Goal: Information Seeking & Learning: Compare options

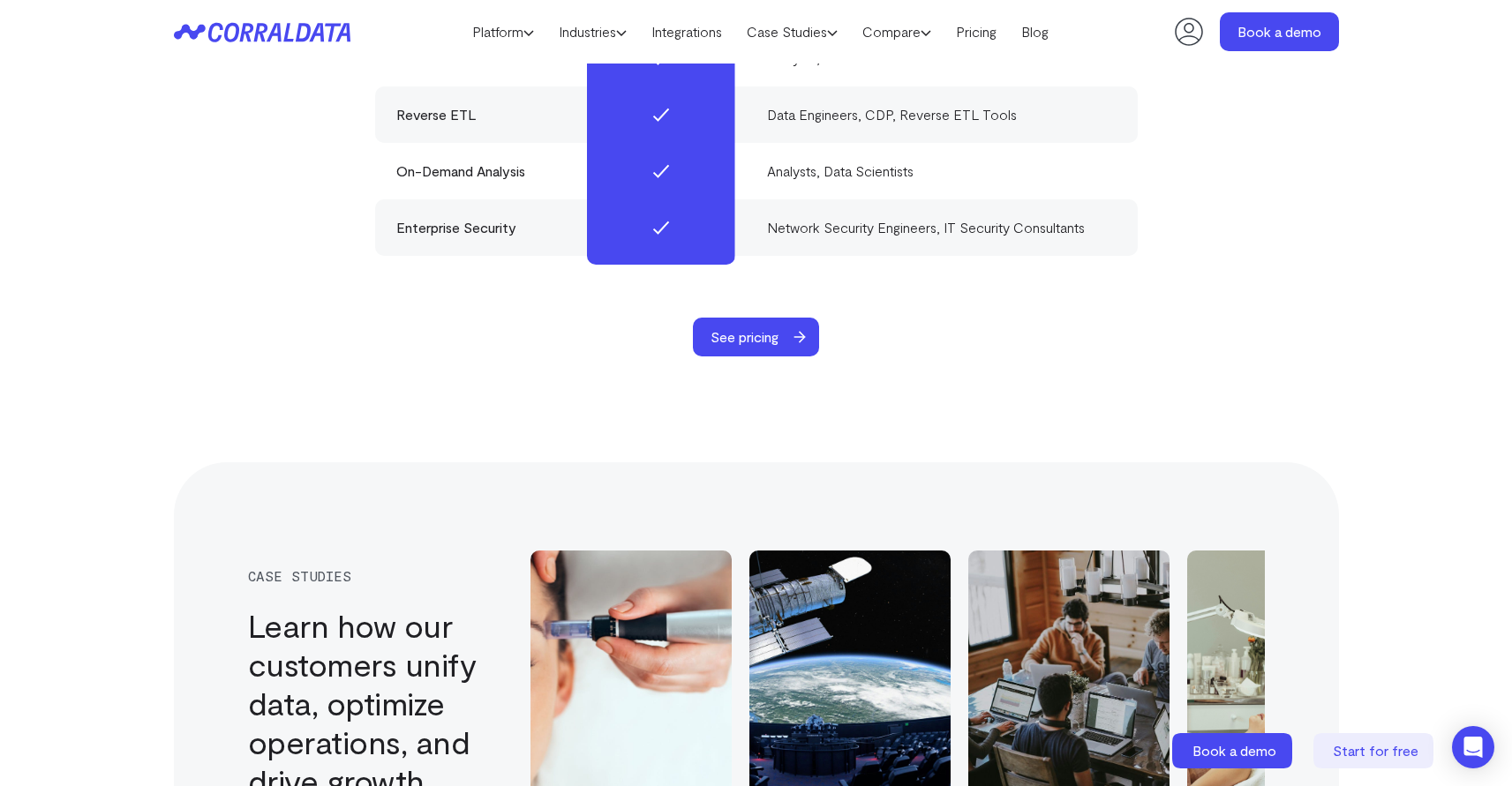
scroll to position [5645, 0]
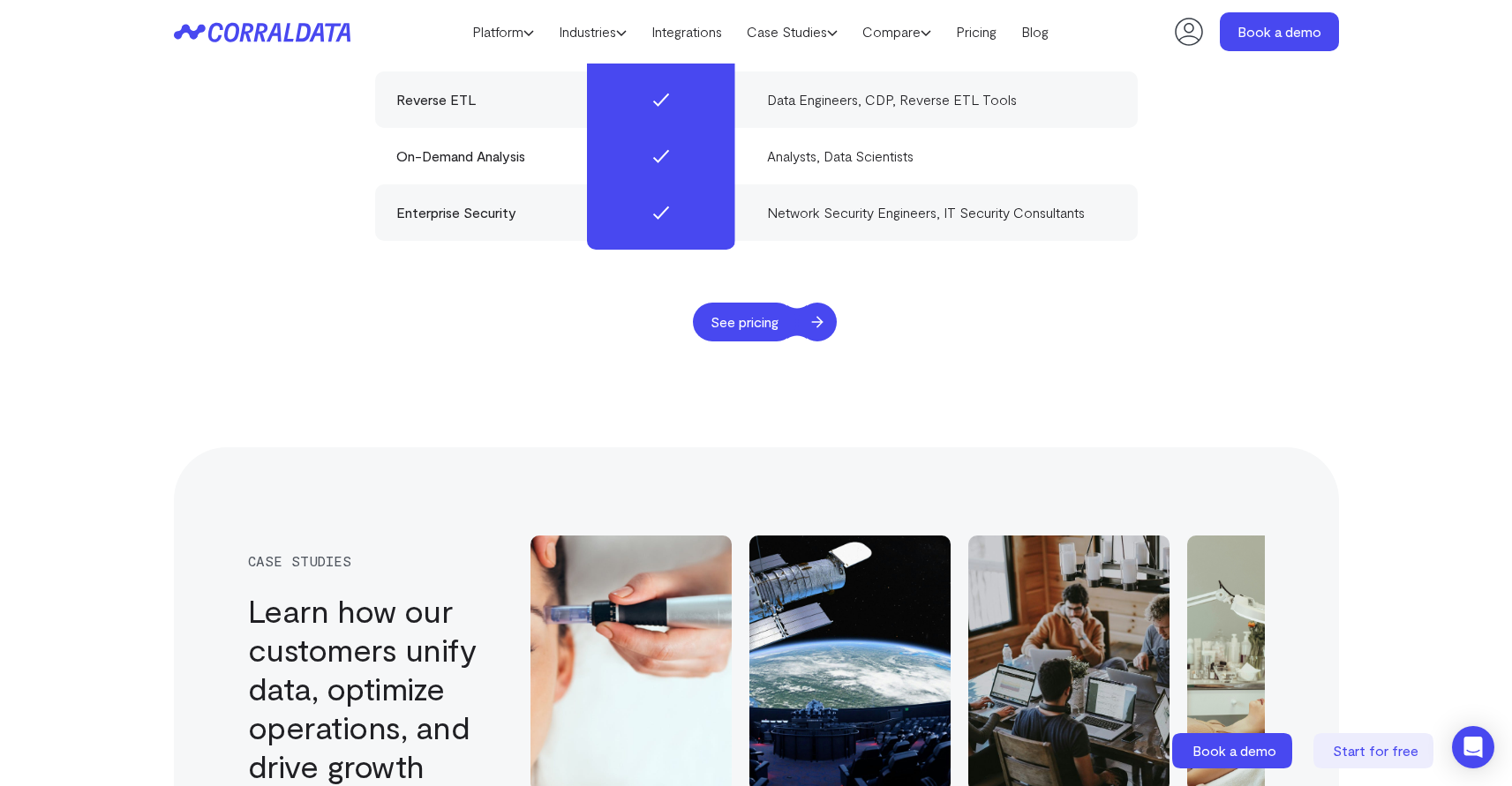
click at [716, 302] on span "See pricing" at bounding box center [745, 321] width 103 height 39
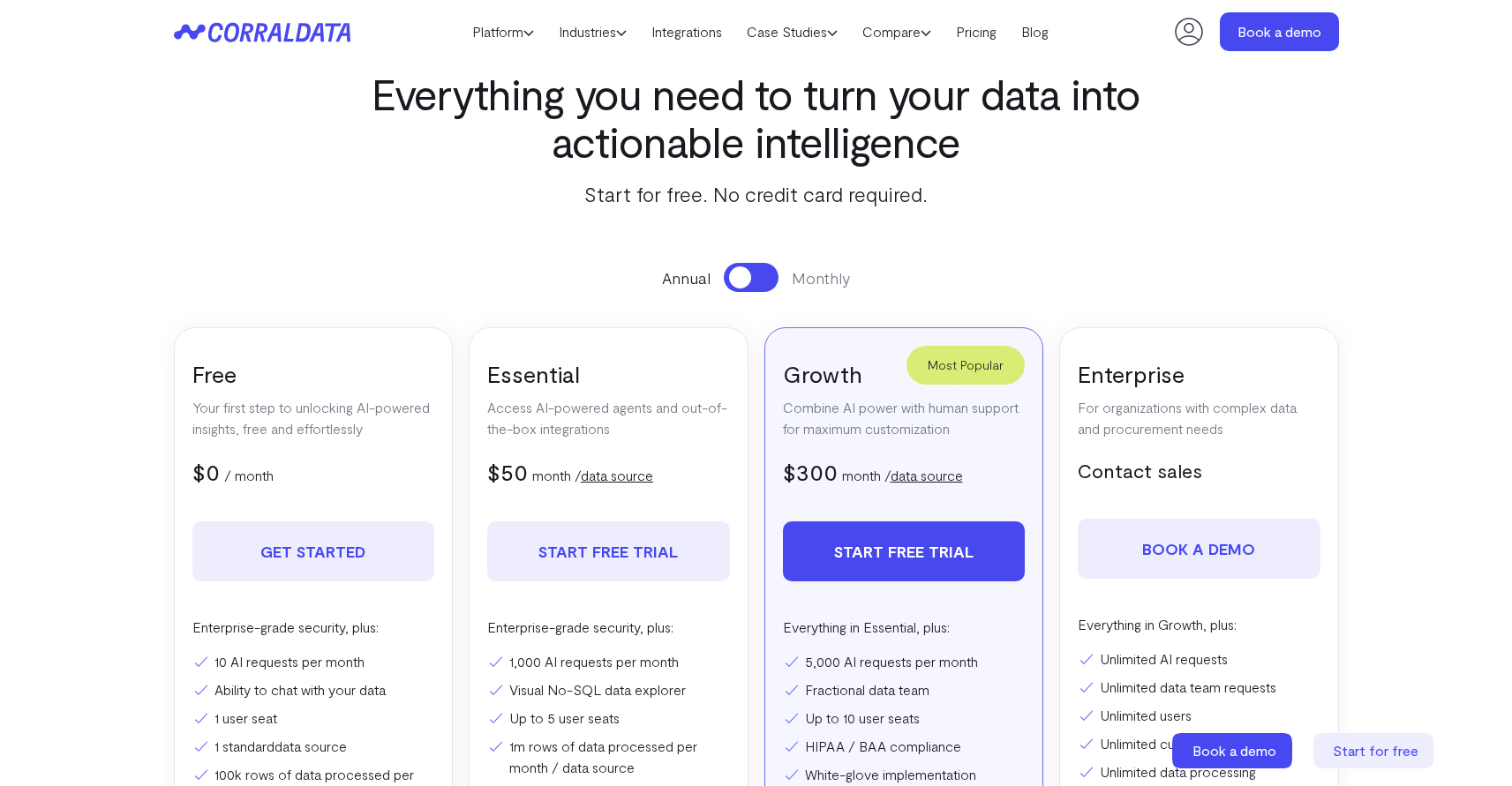
scroll to position [87, 0]
click at [909, 474] on link "data source" at bounding box center [926, 476] width 72 height 17
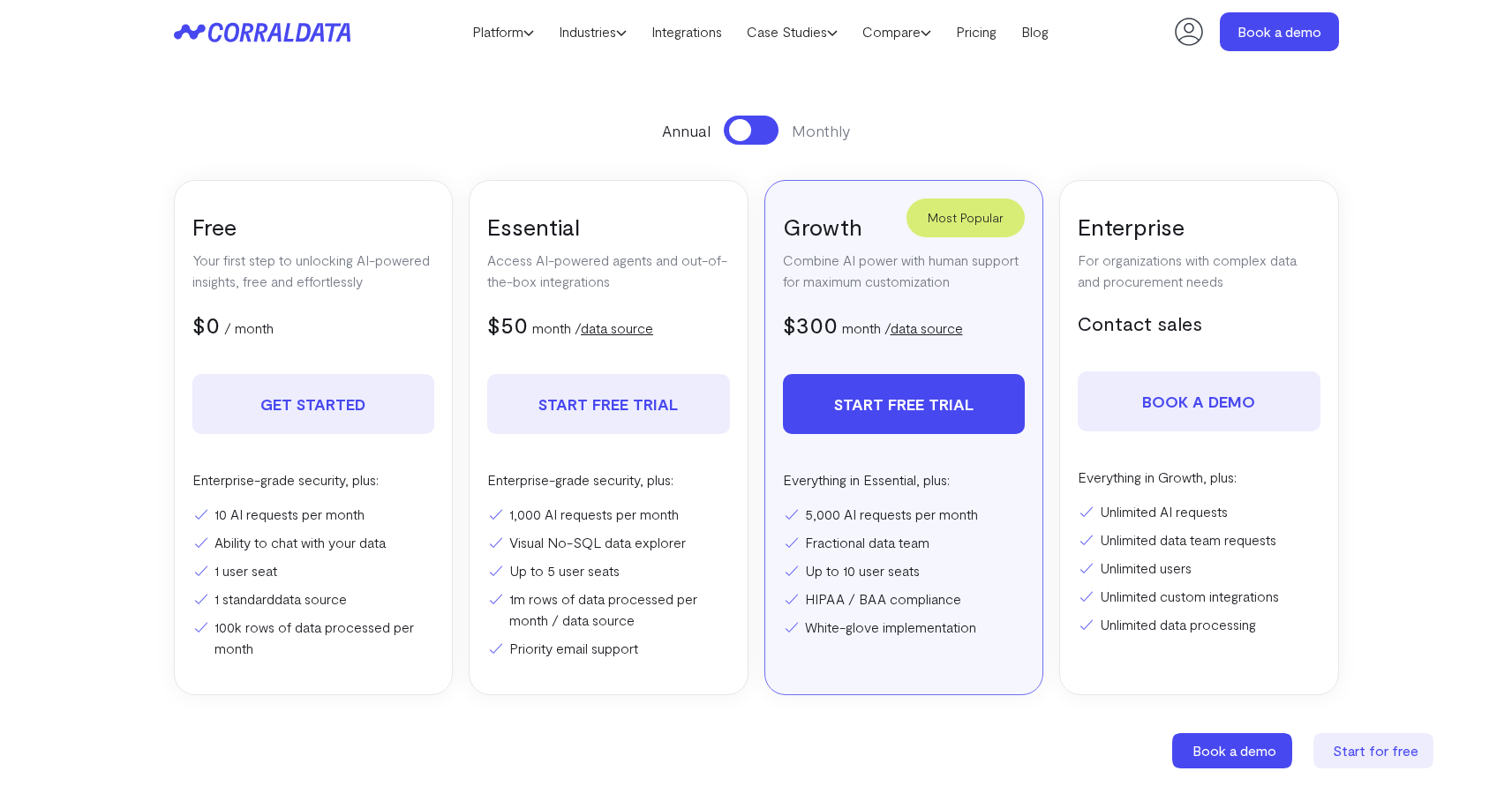
scroll to position [241, 0]
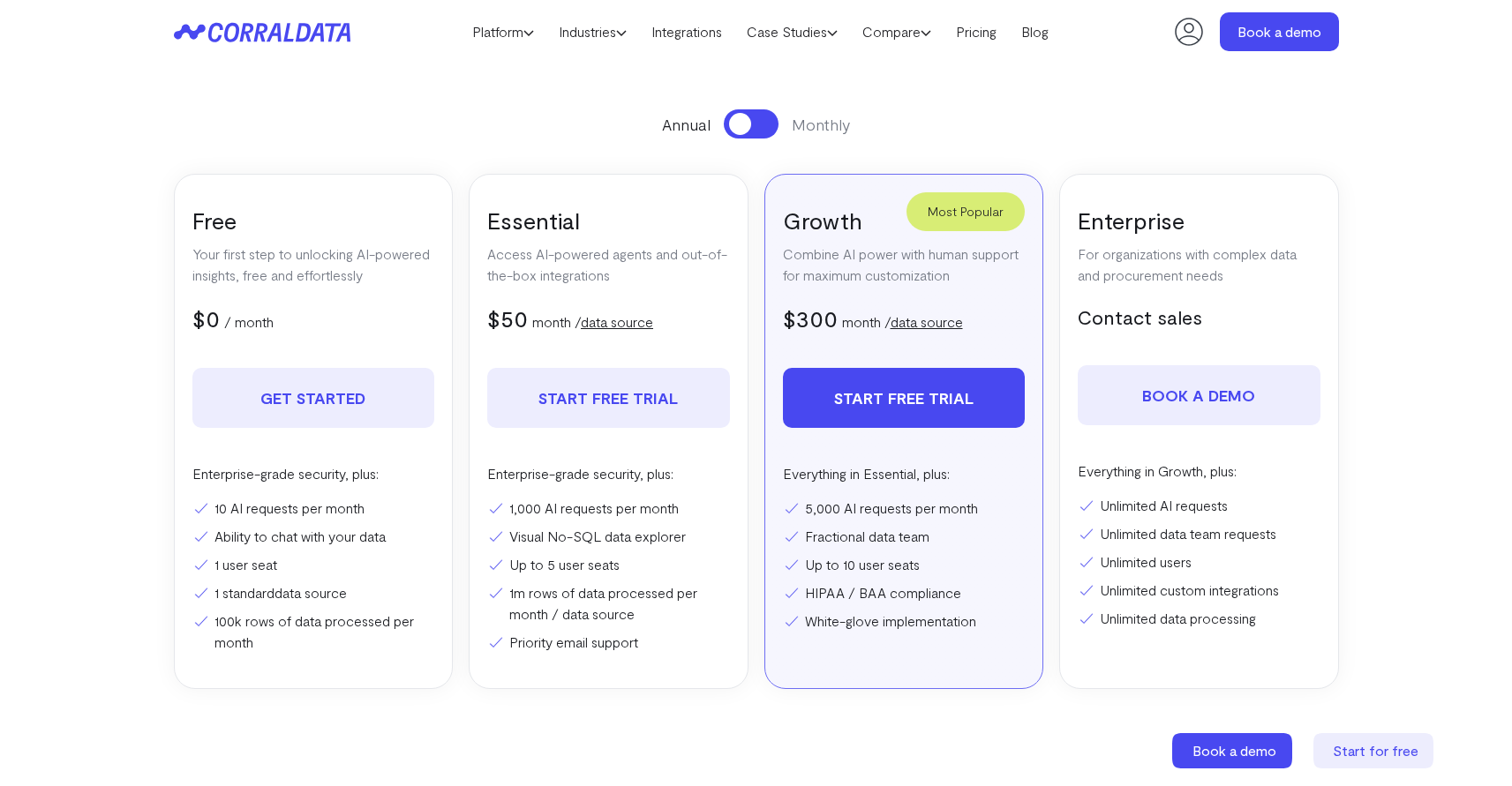
click at [766, 118] on button at bounding box center [751, 124] width 54 height 29
click at [766, 118] on span at bounding box center [762, 123] width 22 height 22
click at [766, 118] on button at bounding box center [751, 124] width 54 height 29
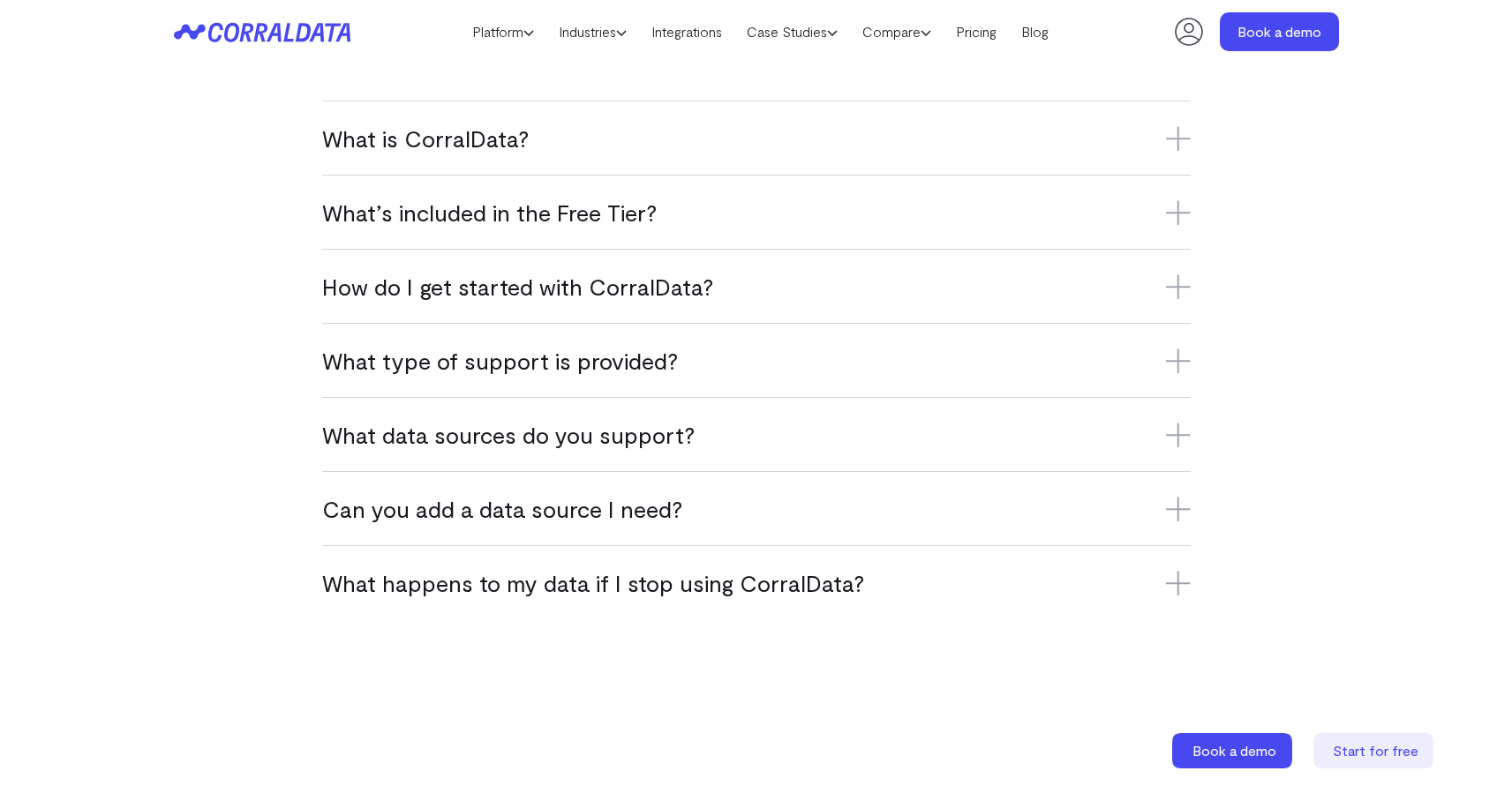
scroll to position [1361, 0]
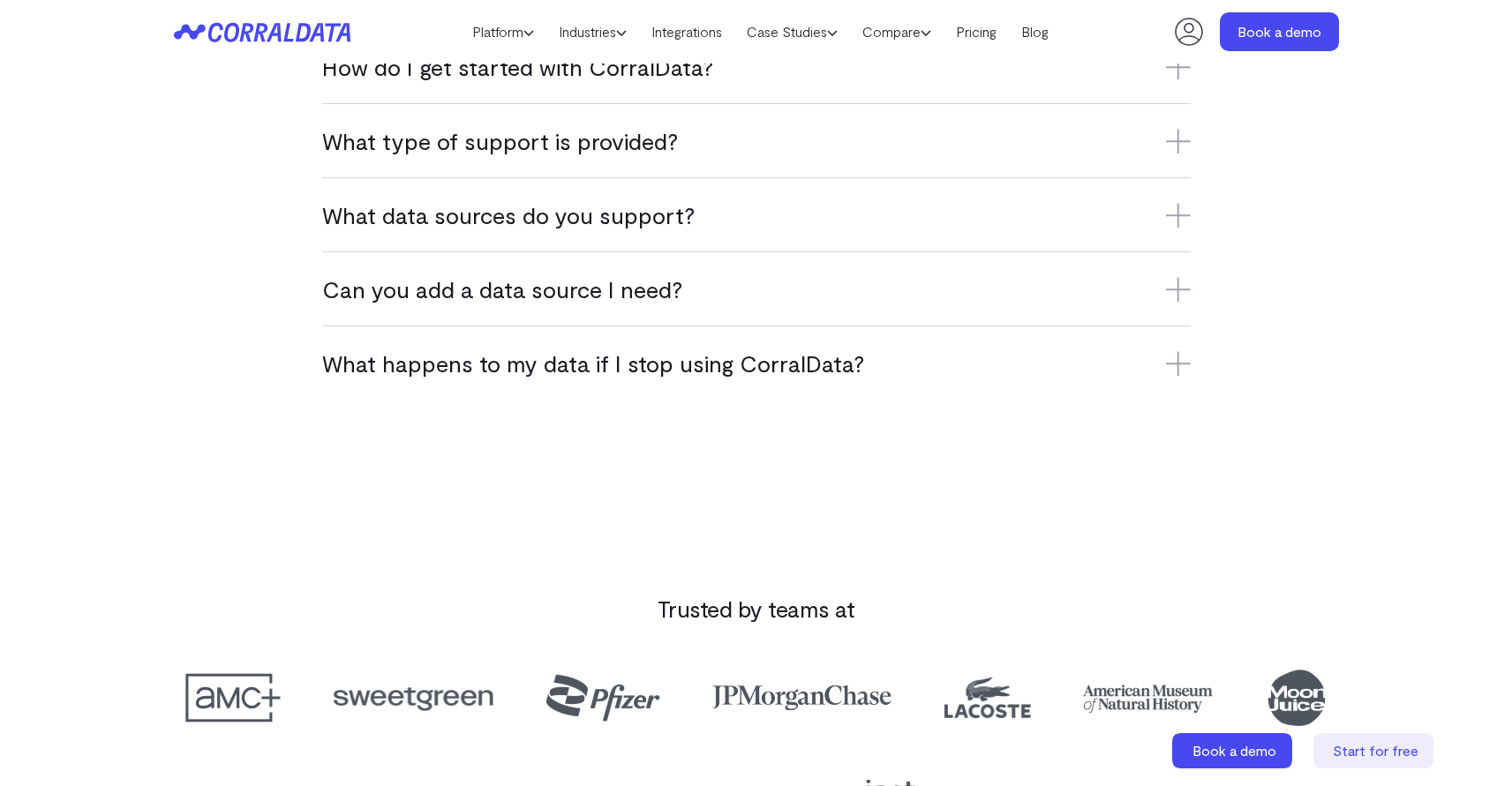
click at [812, 368] on h3 "What happens to my data if I stop using CorralData?" at bounding box center [756, 362] width 869 height 29
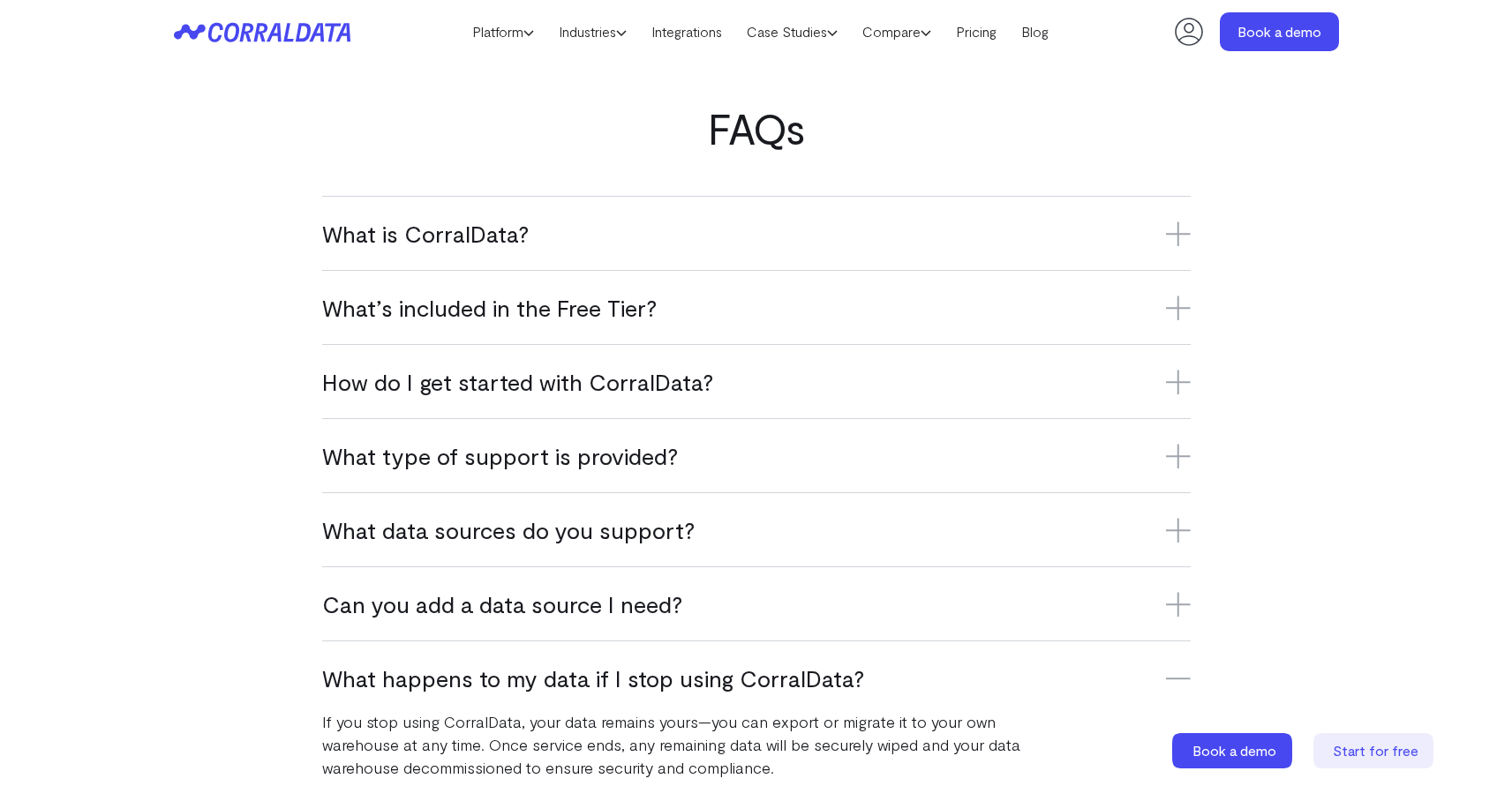
scroll to position [1041, 0]
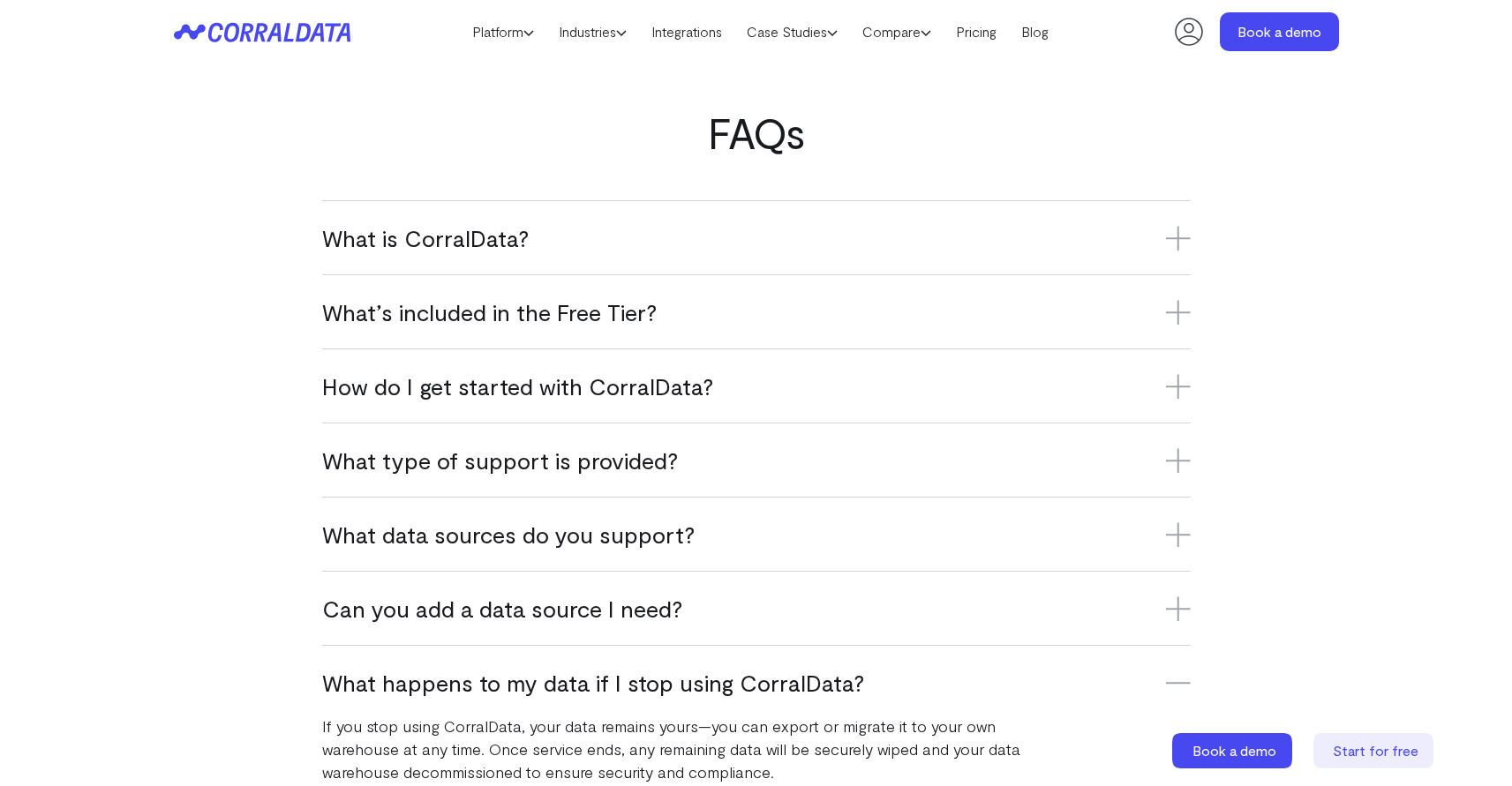
click at [770, 241] on h3 "What is CorralData?" at bounding box center [756, 238] width 869 height 29
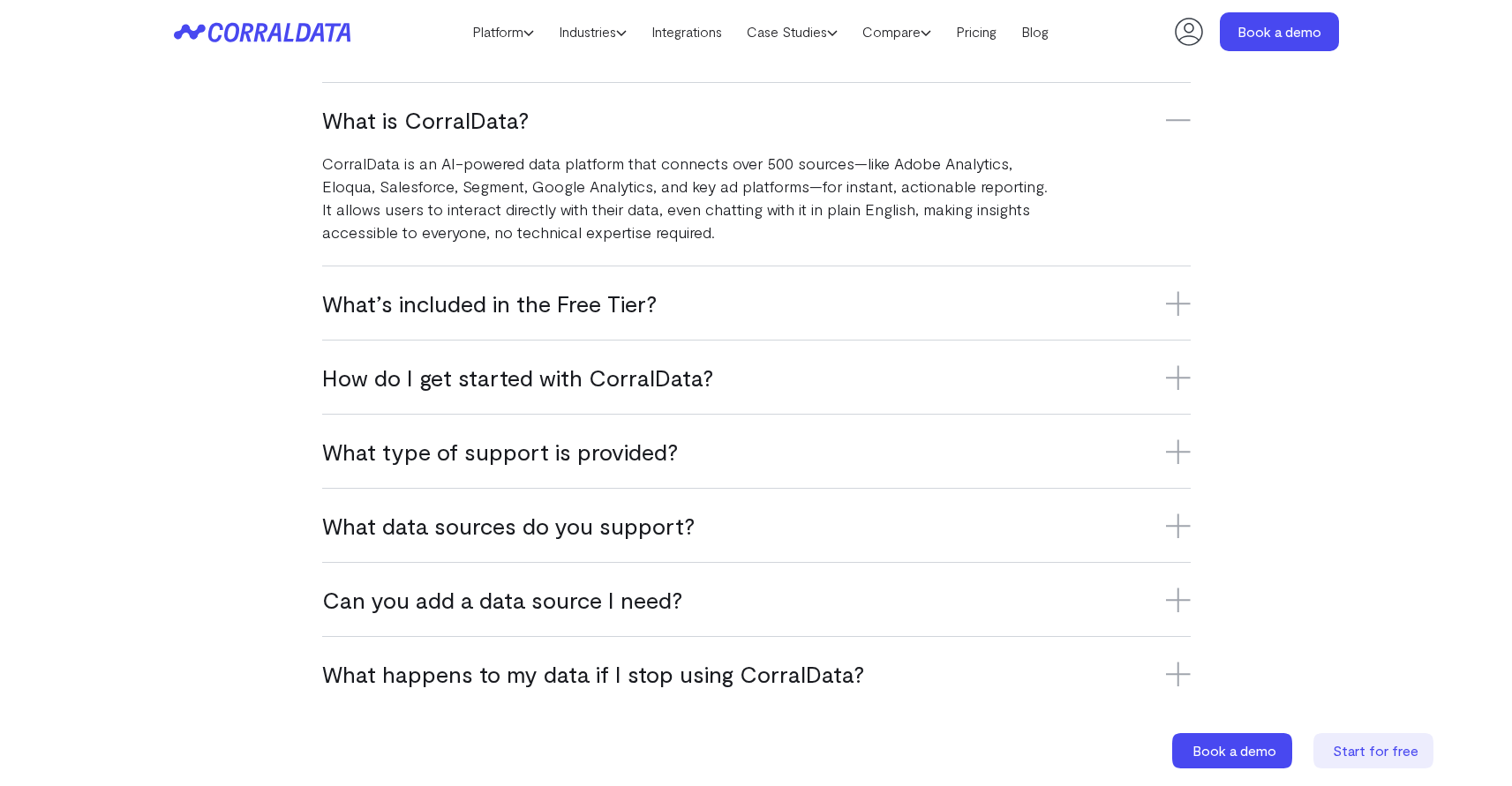
scroll to position [1159, 0]
click at [755, 622] on div "Can you add a data source I need? Yes, we’re constantly adding new integrations…" at bounding box center [756, 600] width 869 height 74
click at [698, 607] on h3 "Can you add a data source I need?" at bounding box center [756, 600] width 869 height 29
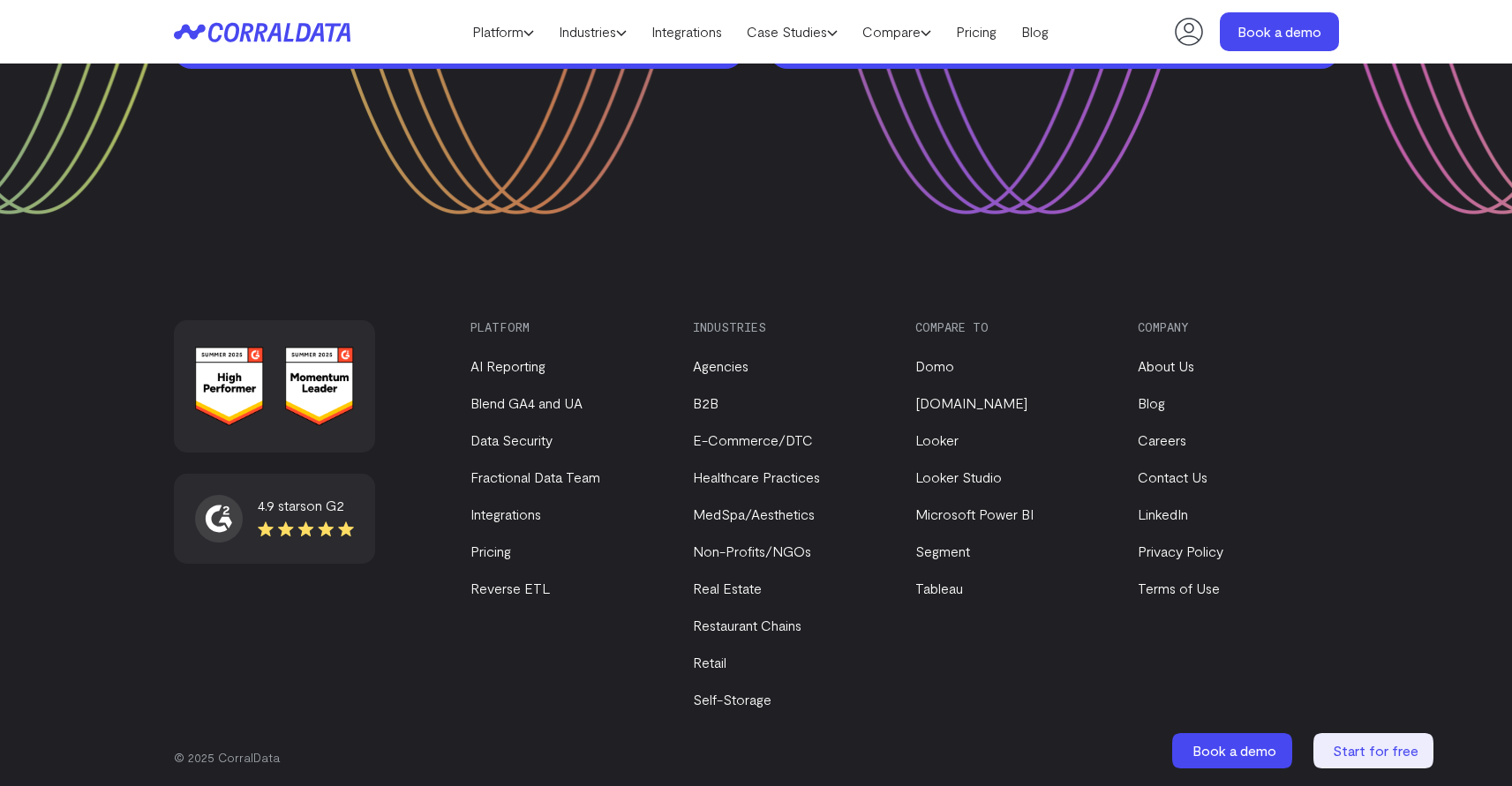
scroll to position [2737, 0]
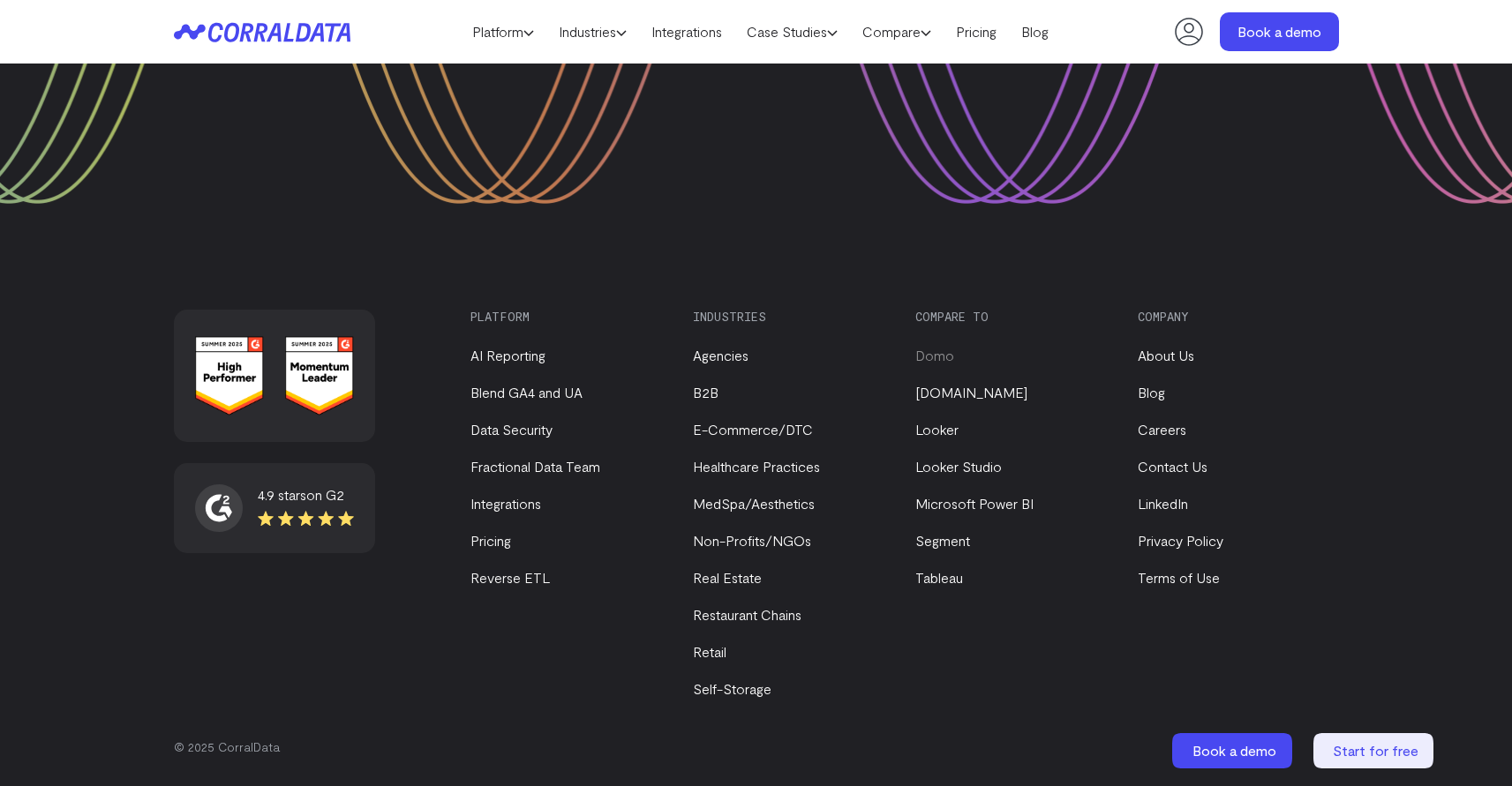
click at [929, 361] on link "Domo" at bounding box center [933, 355] width 39 height 17
click at [960, 499] on link "Microsoft Power BI" at bounding box center [974, 503] width 118 height 17
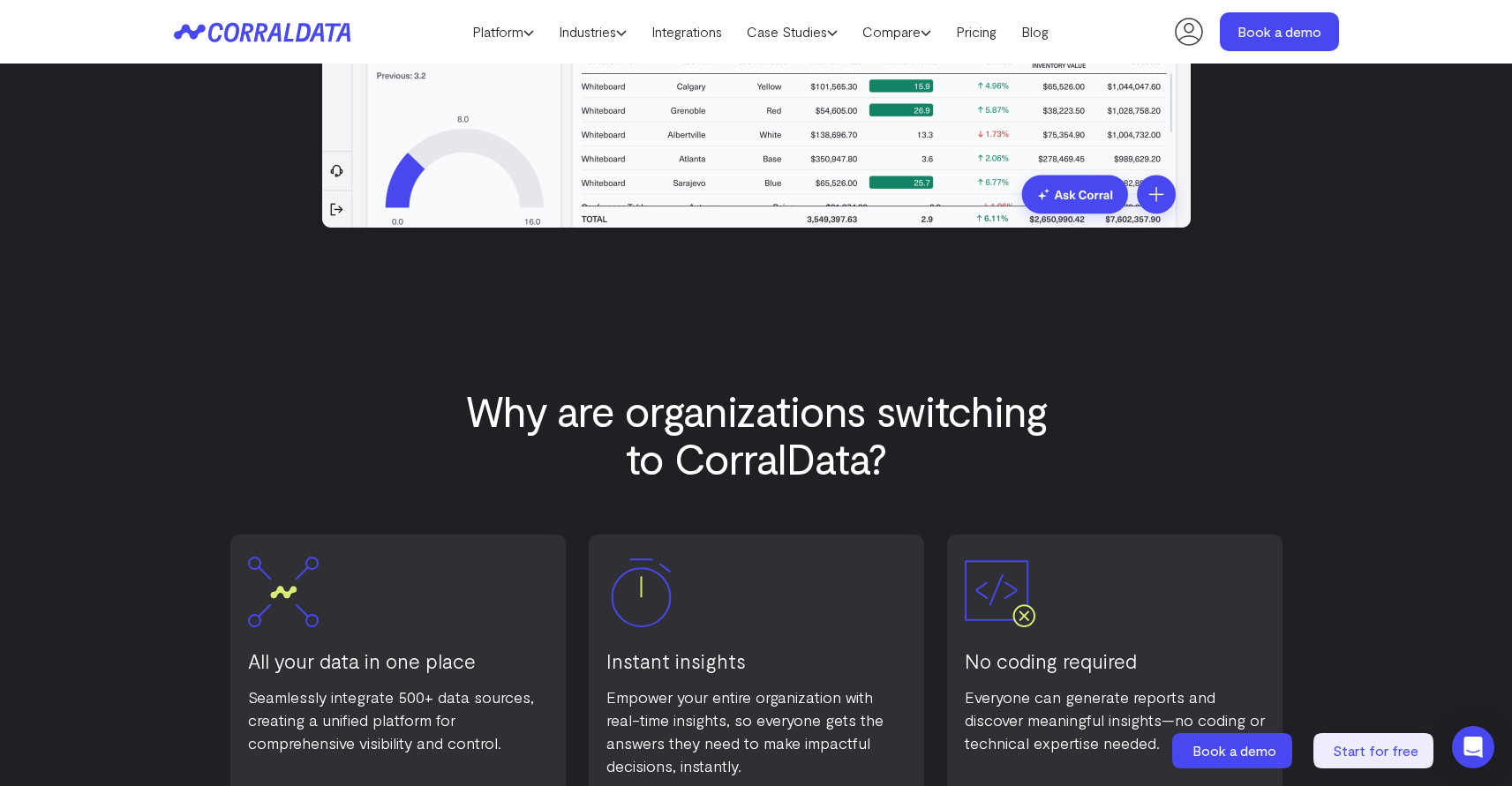
scroll to position [730, 0]
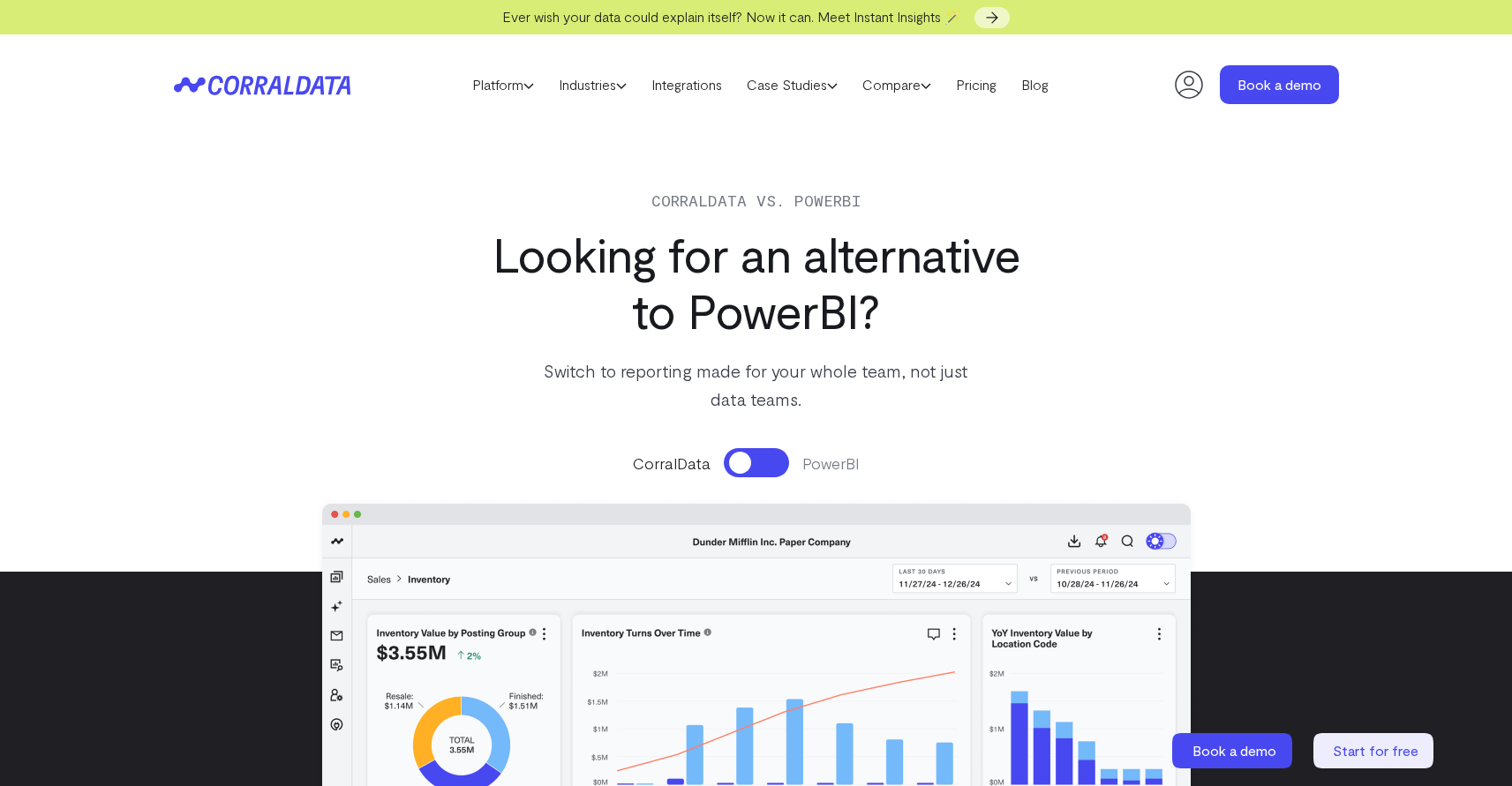
click at [763, 470] on button at bounding box center [757, 462] width 66 height 29
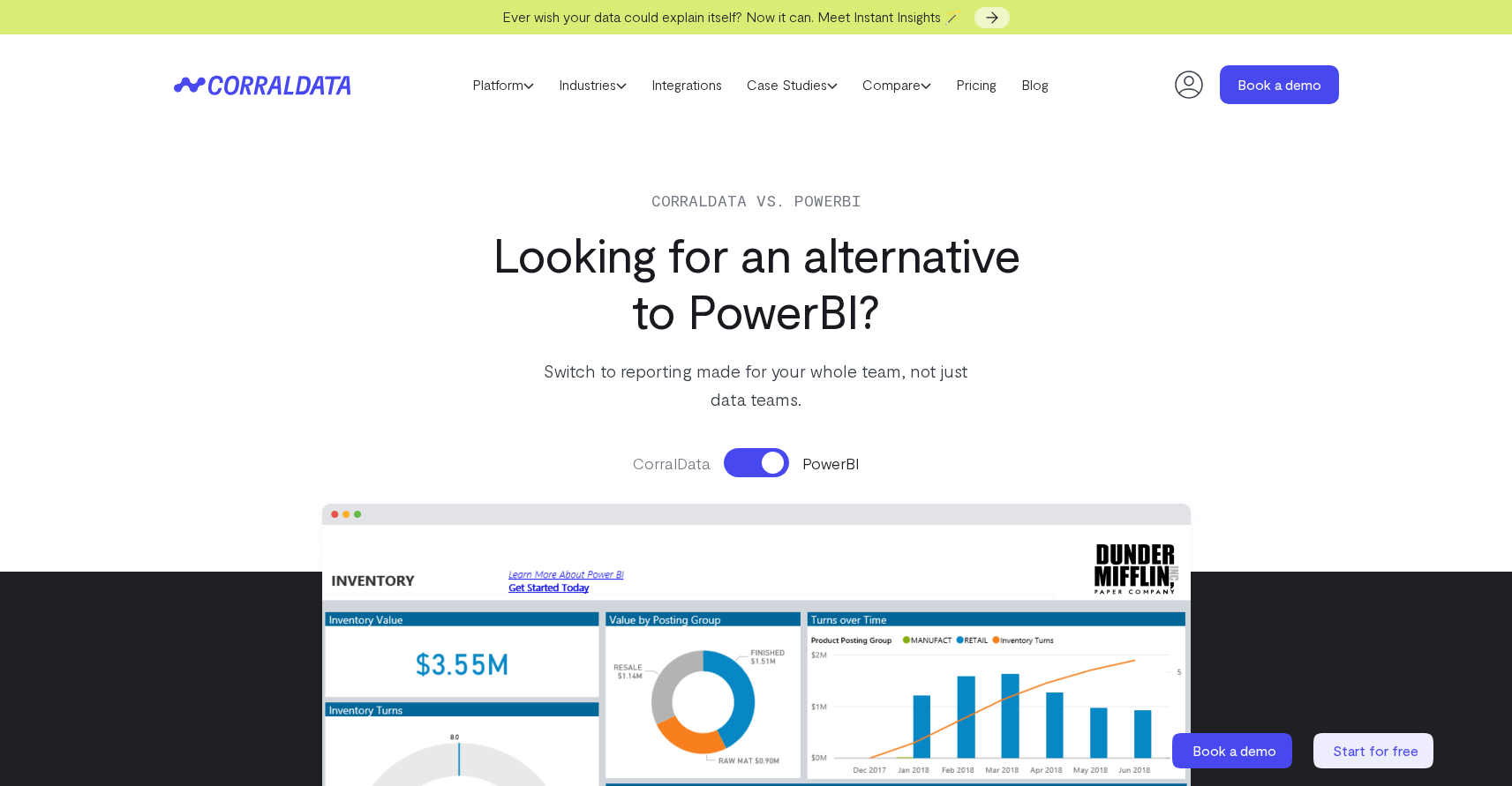
click at [763, 467] on button at bounding box center [757, 462] width 66 height 29
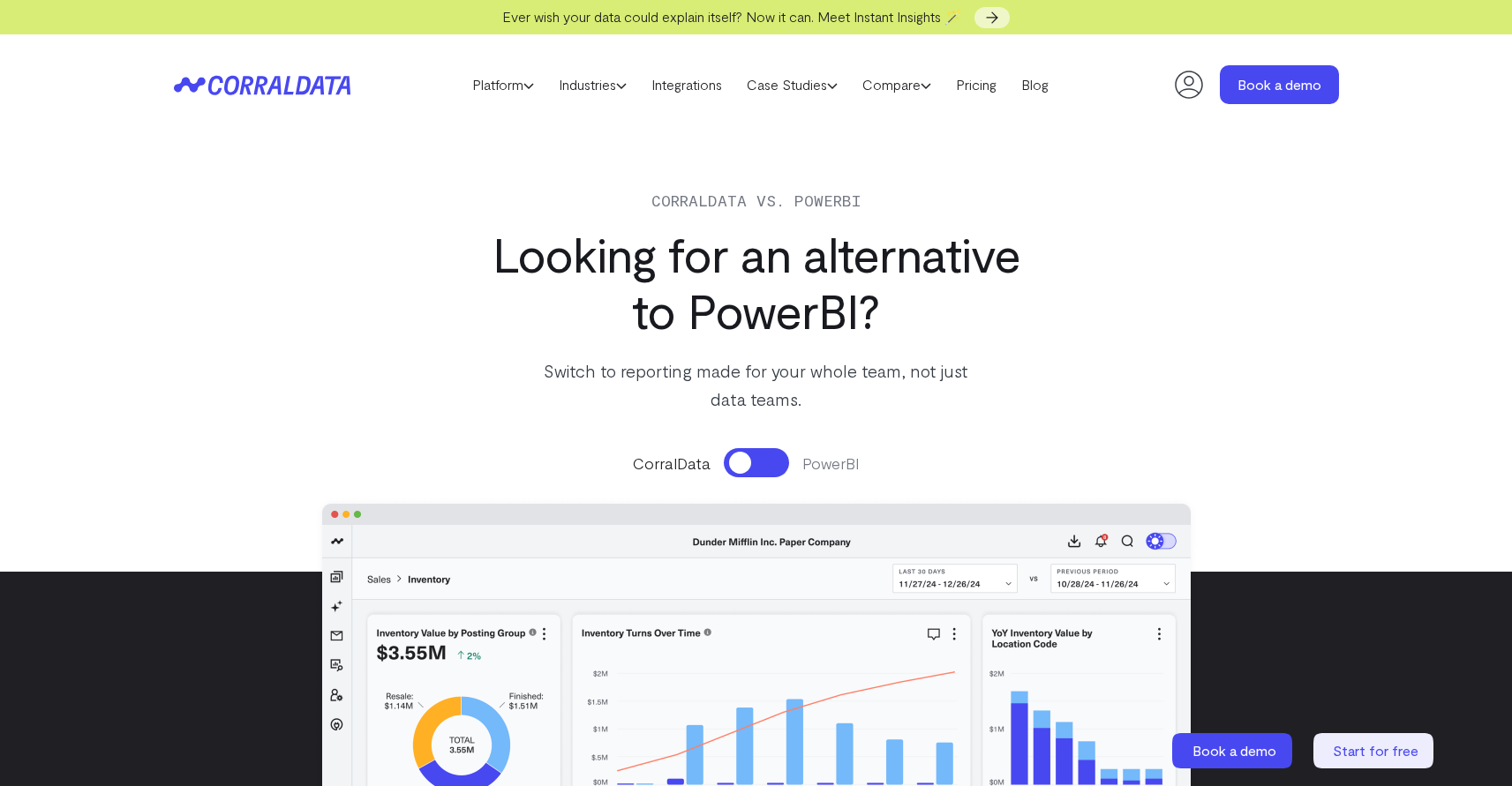
click at [763, 467] on button at bounding box center [757, 462] width 66 height 29
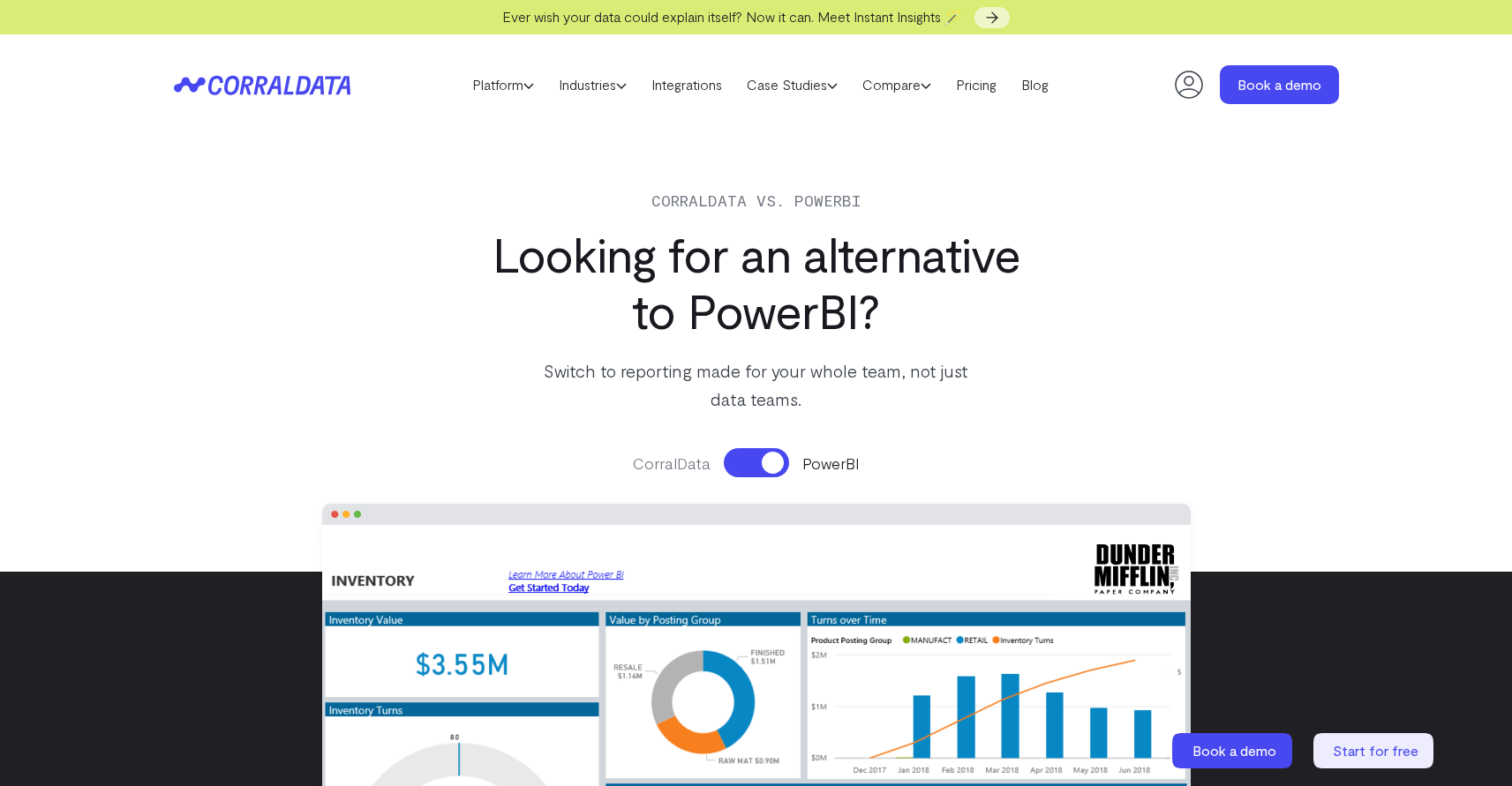
click at [763, 467] on button at bounding box center [757, 462] width 66 height 29
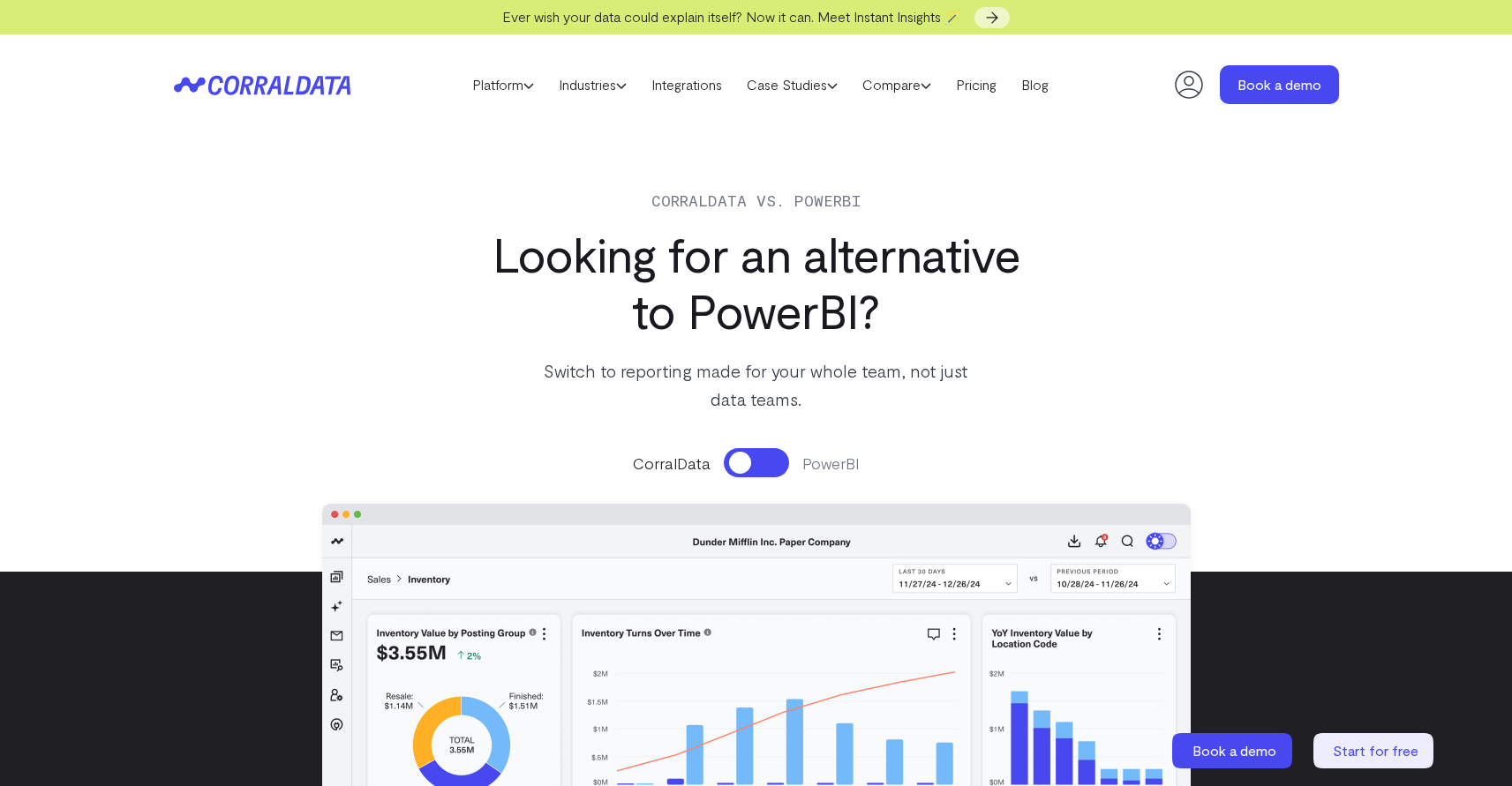
click at [763, 467] on button at bounding box center [757, 462] width 66 height 29
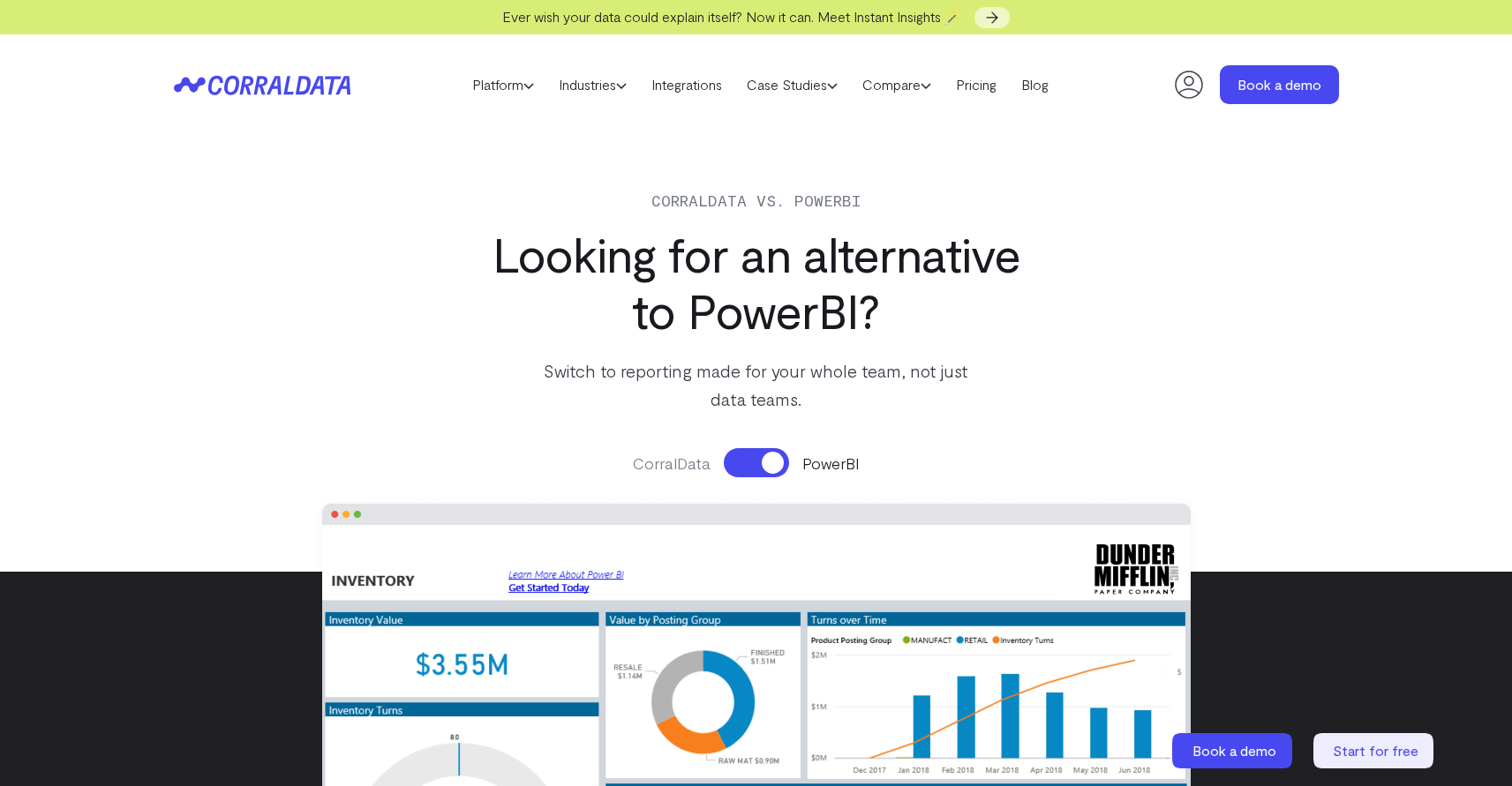
click at [763, 467] on button at bounding box center [757, 462] width 66 height 29
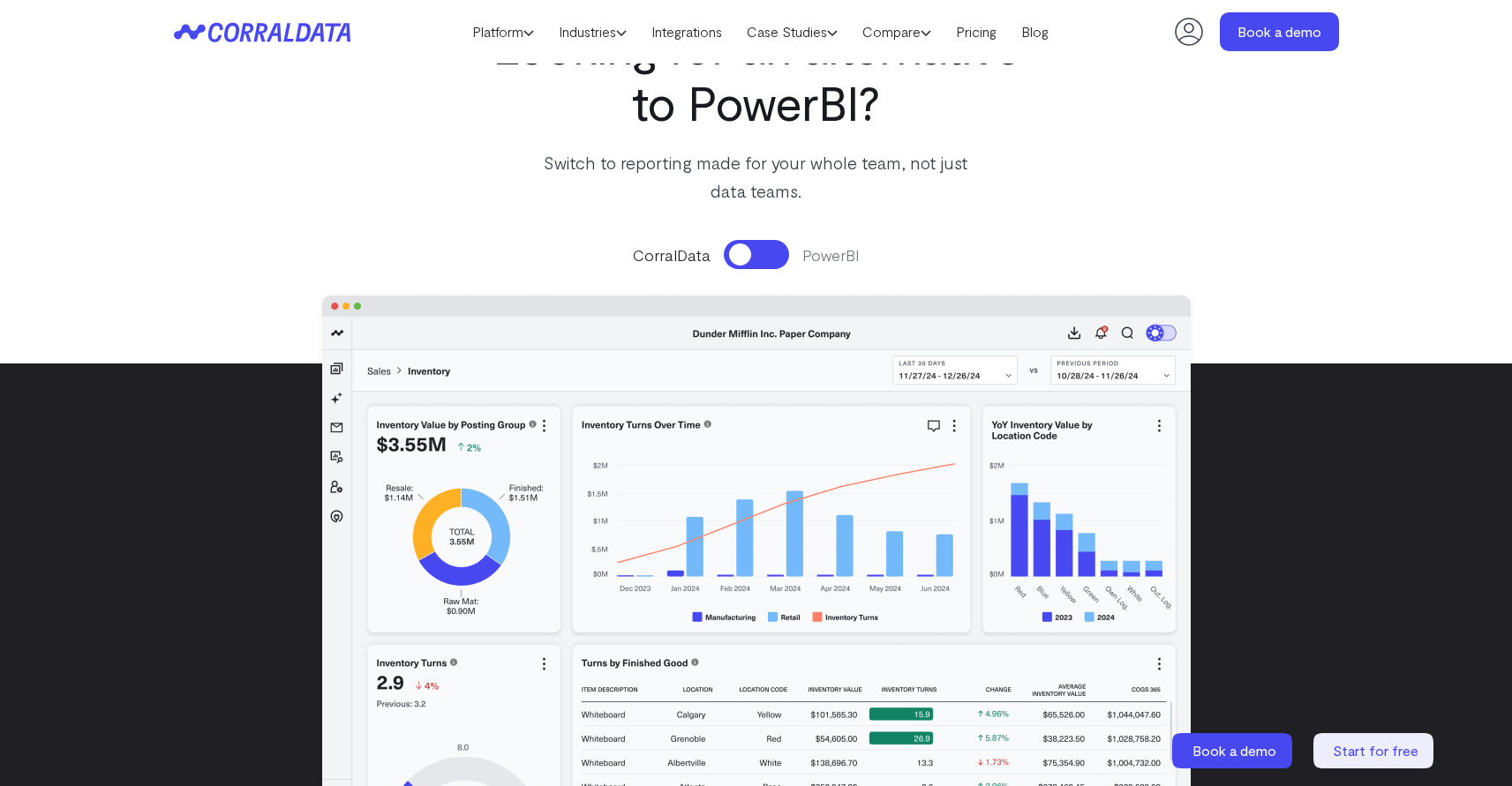
scroll to position [177, 0]
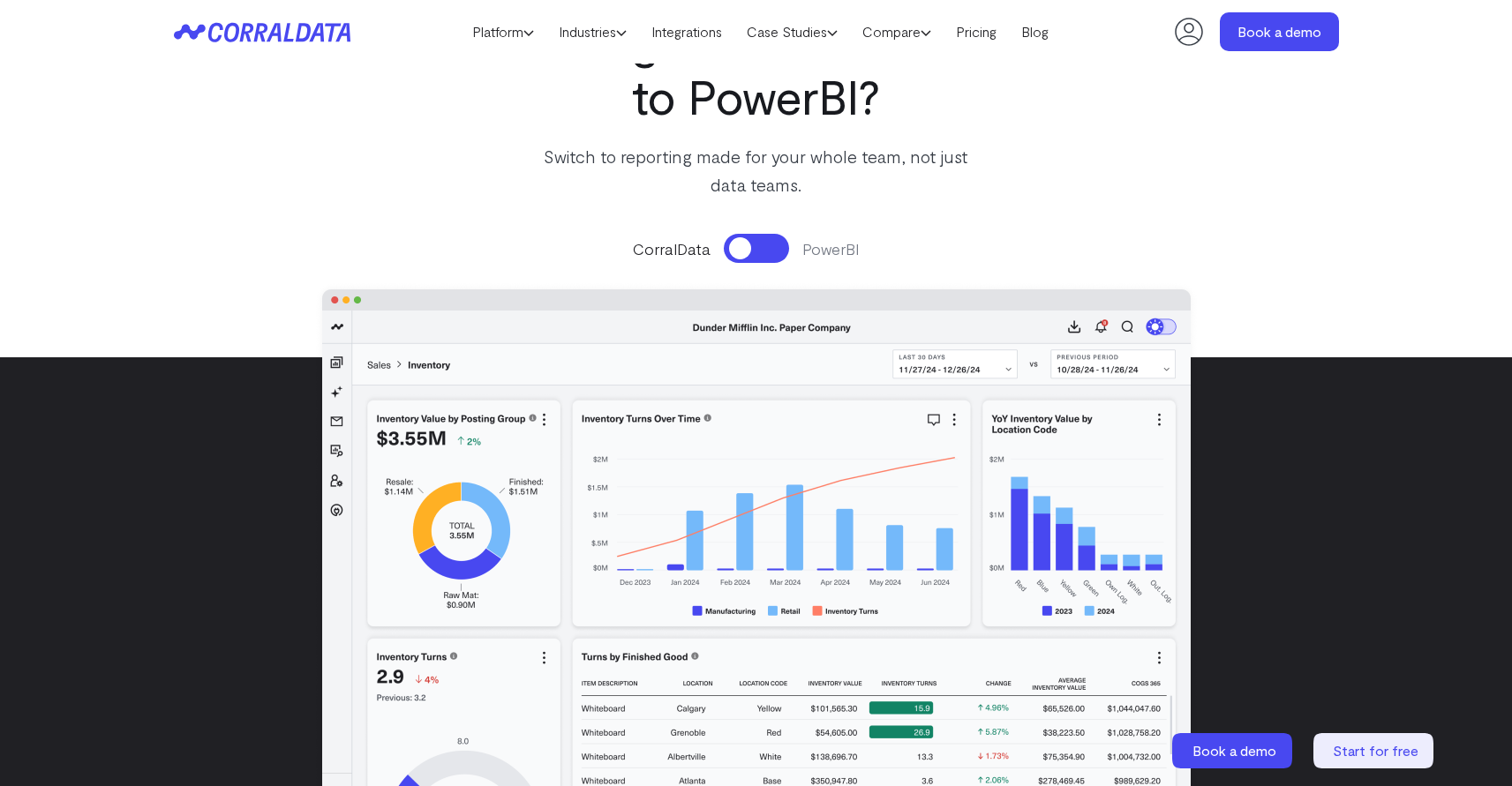
click at [755, 248] on button at bounding box center [757, 248] width 66 height 29
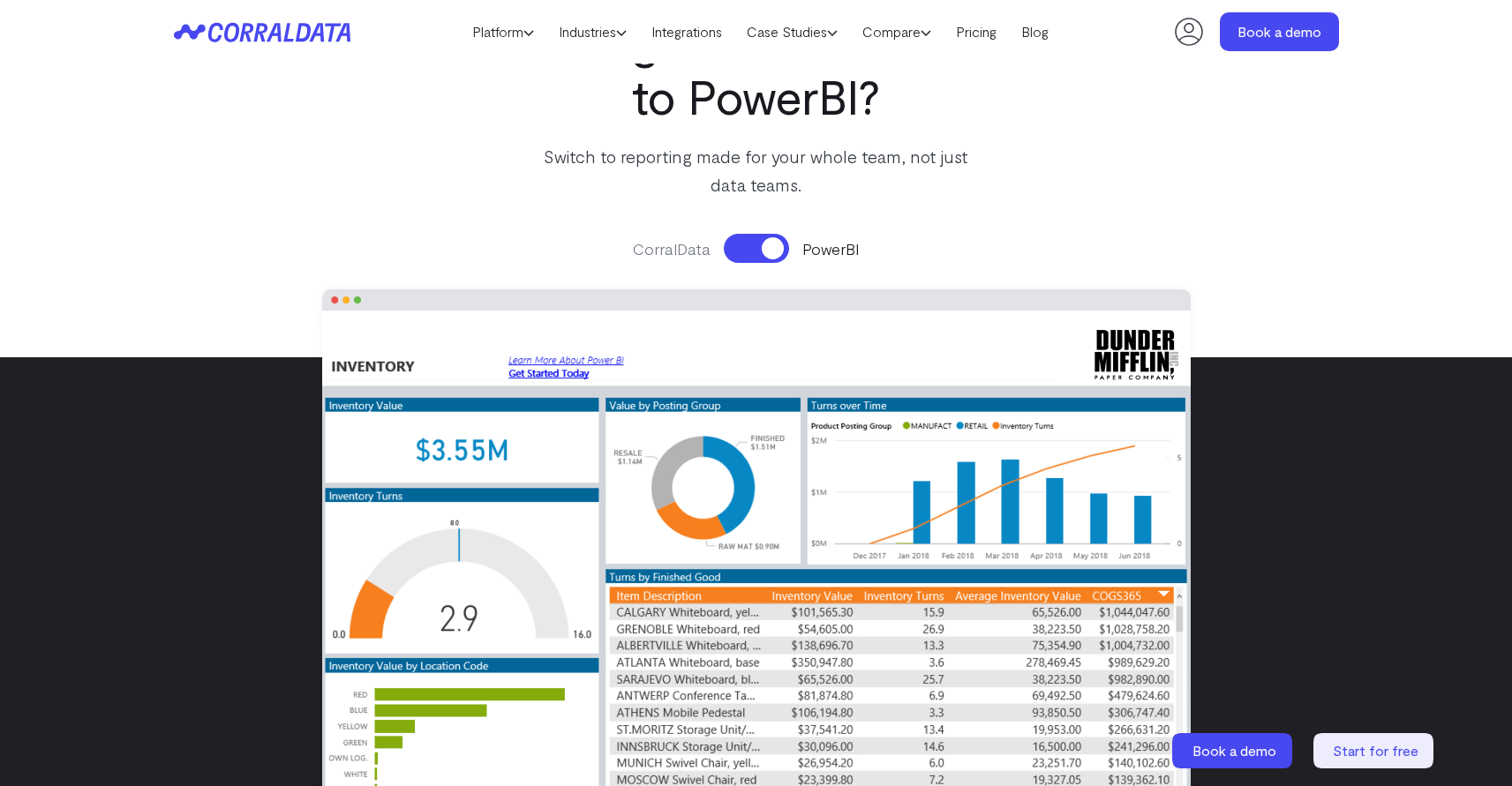
click at [755, 248] on button at bounding box center [757, 248] width 66 height 29
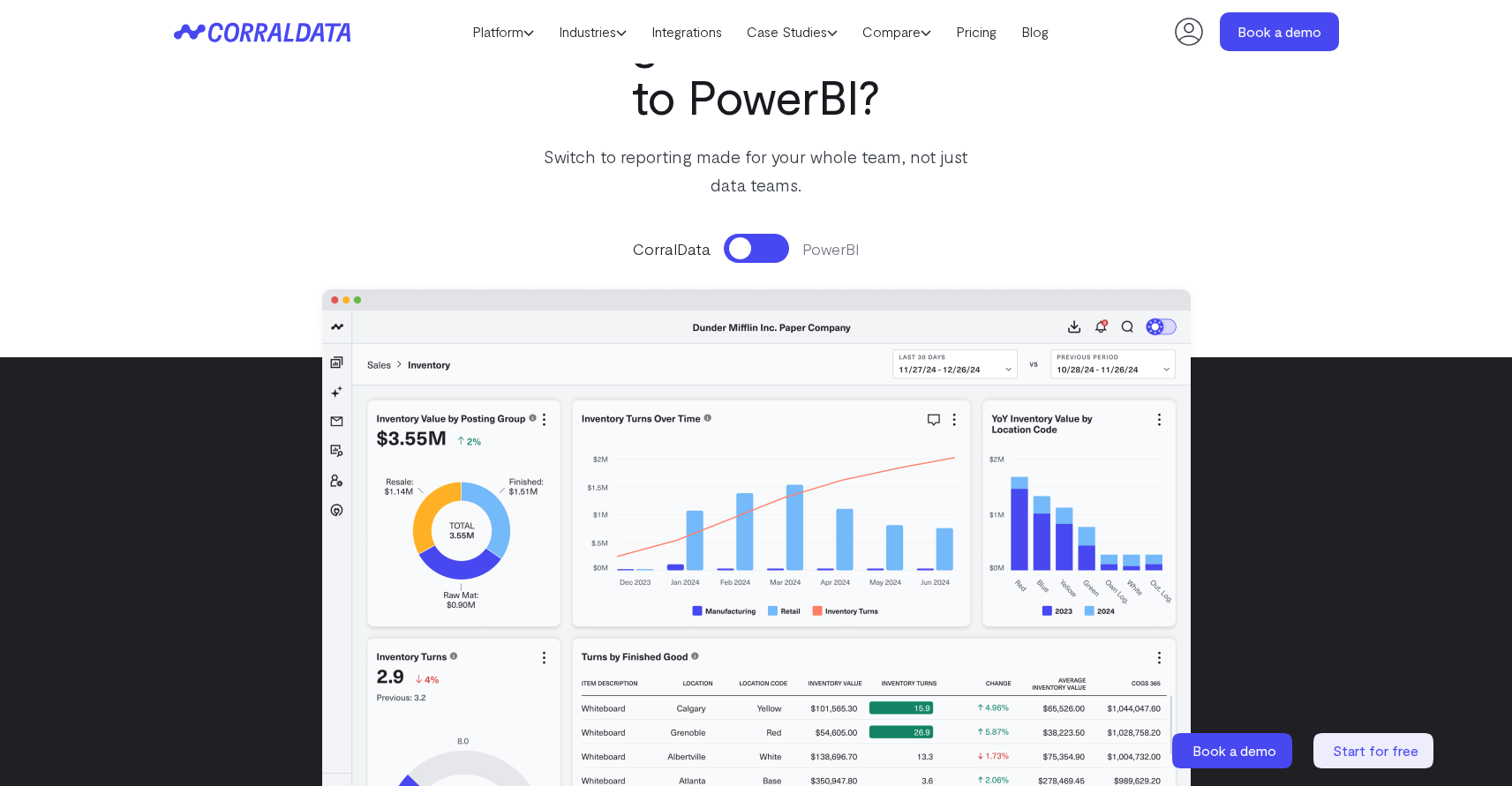
click at [755, 248] on button at bounding box center [757, 248] width 66 height 29
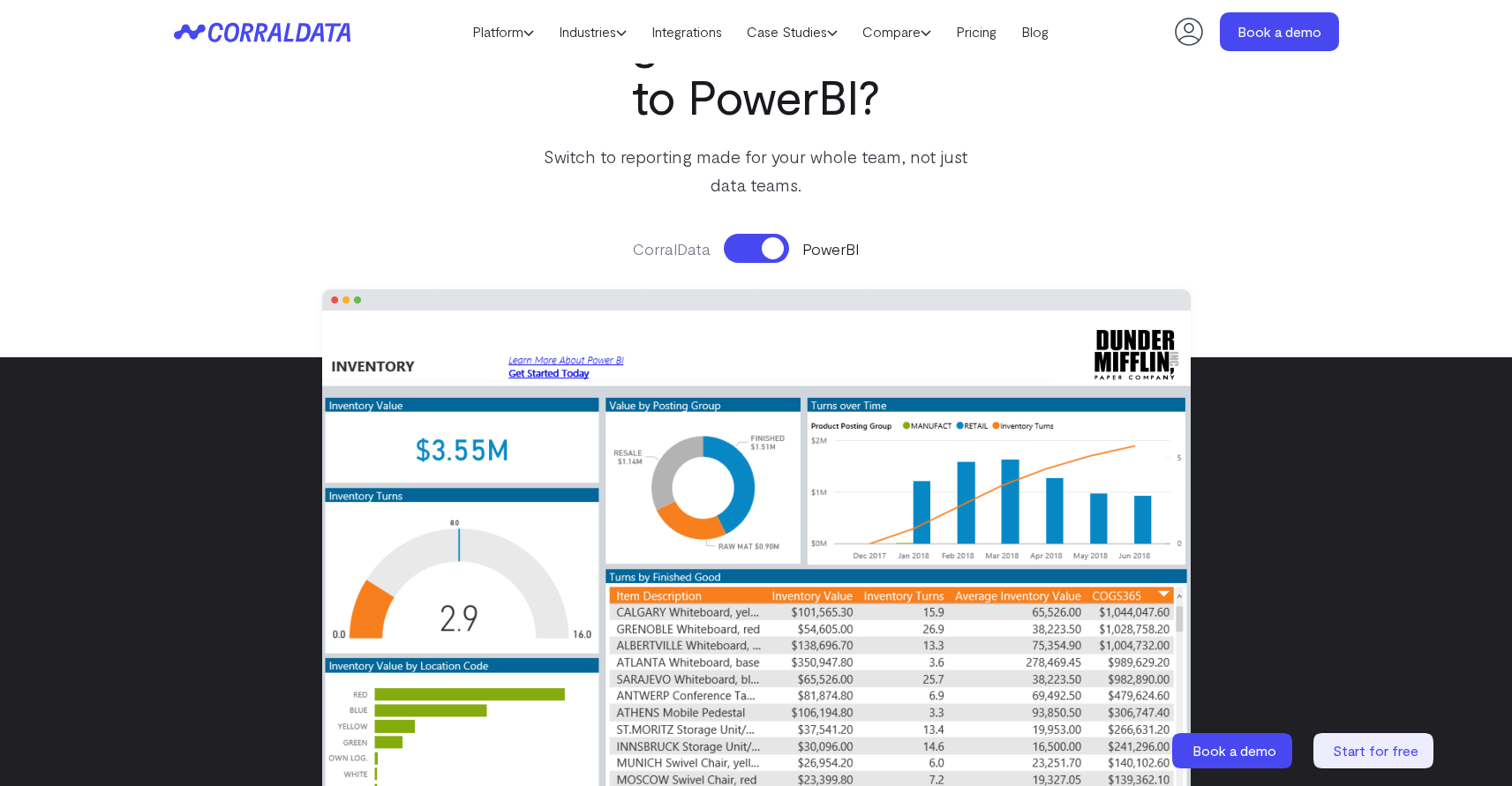
click at [755, 248] on button at bounding box center [757, 248] width 66 height 29
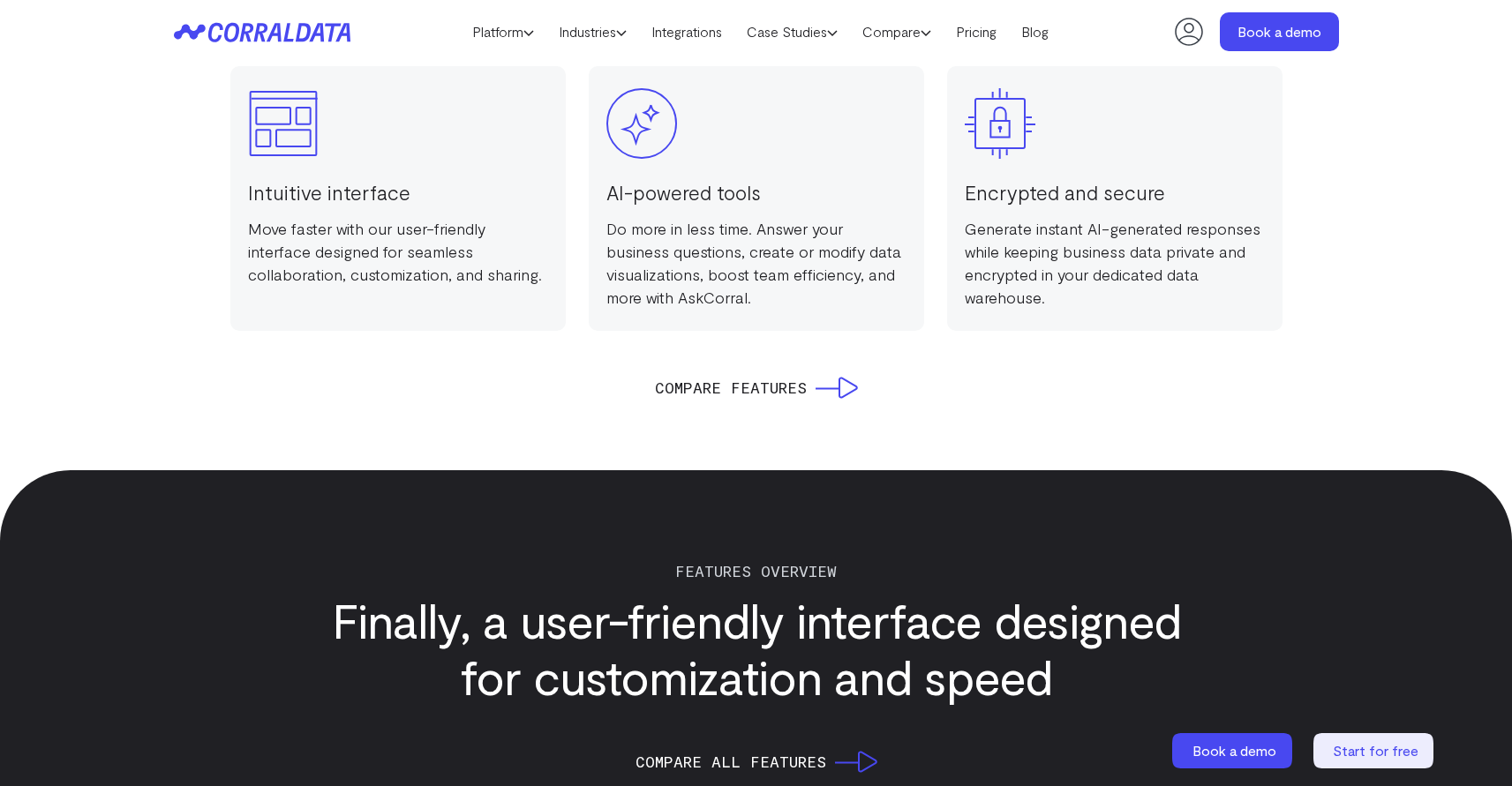
scroll to position [1607, 0]
click at [706, 391] on span "Compare Features" at bounding box center [731, 387] width 152 height 24
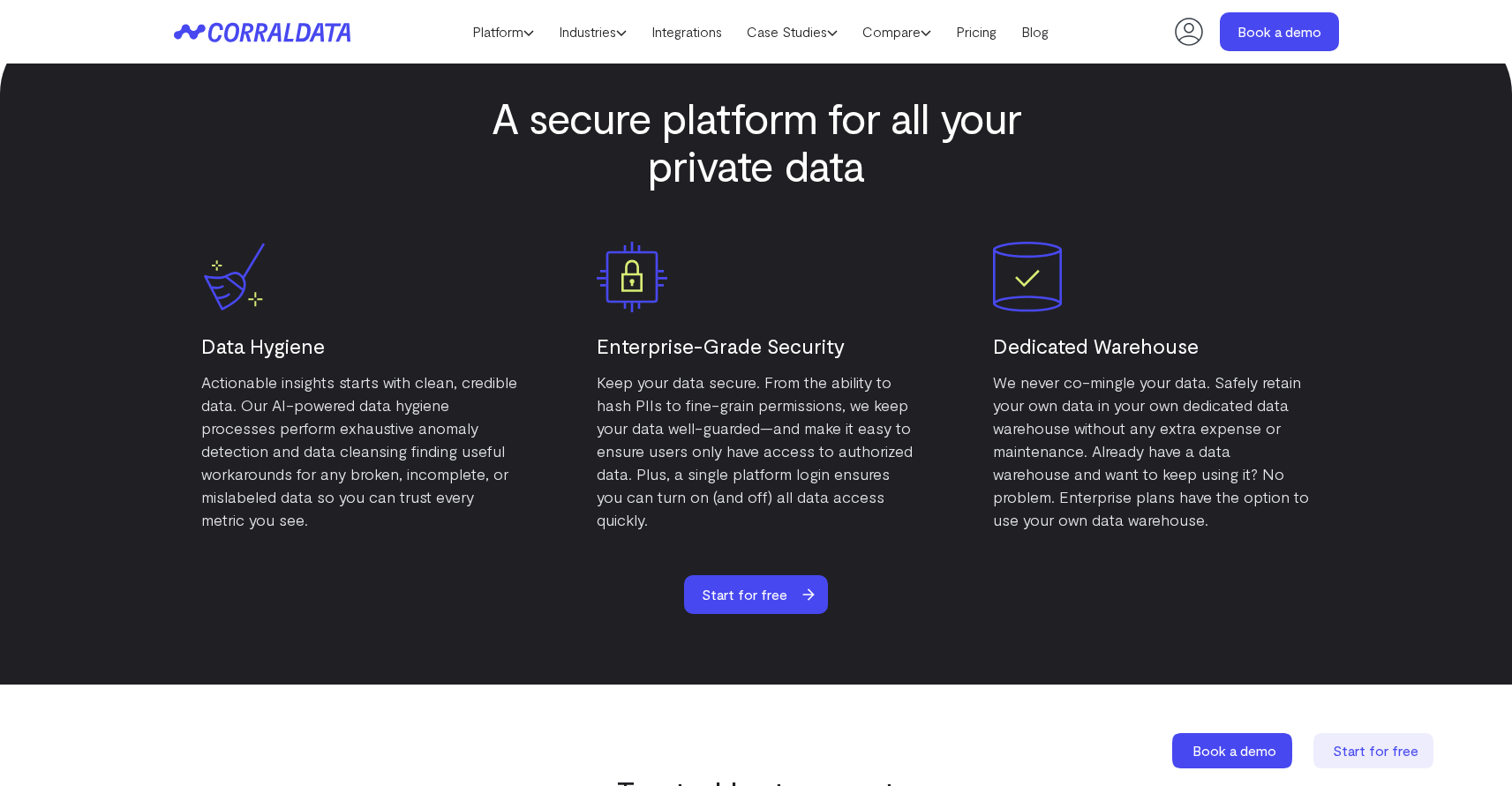
scroll to position [8593, 0]
